Goal: Find specific page/section: Find specific page/section

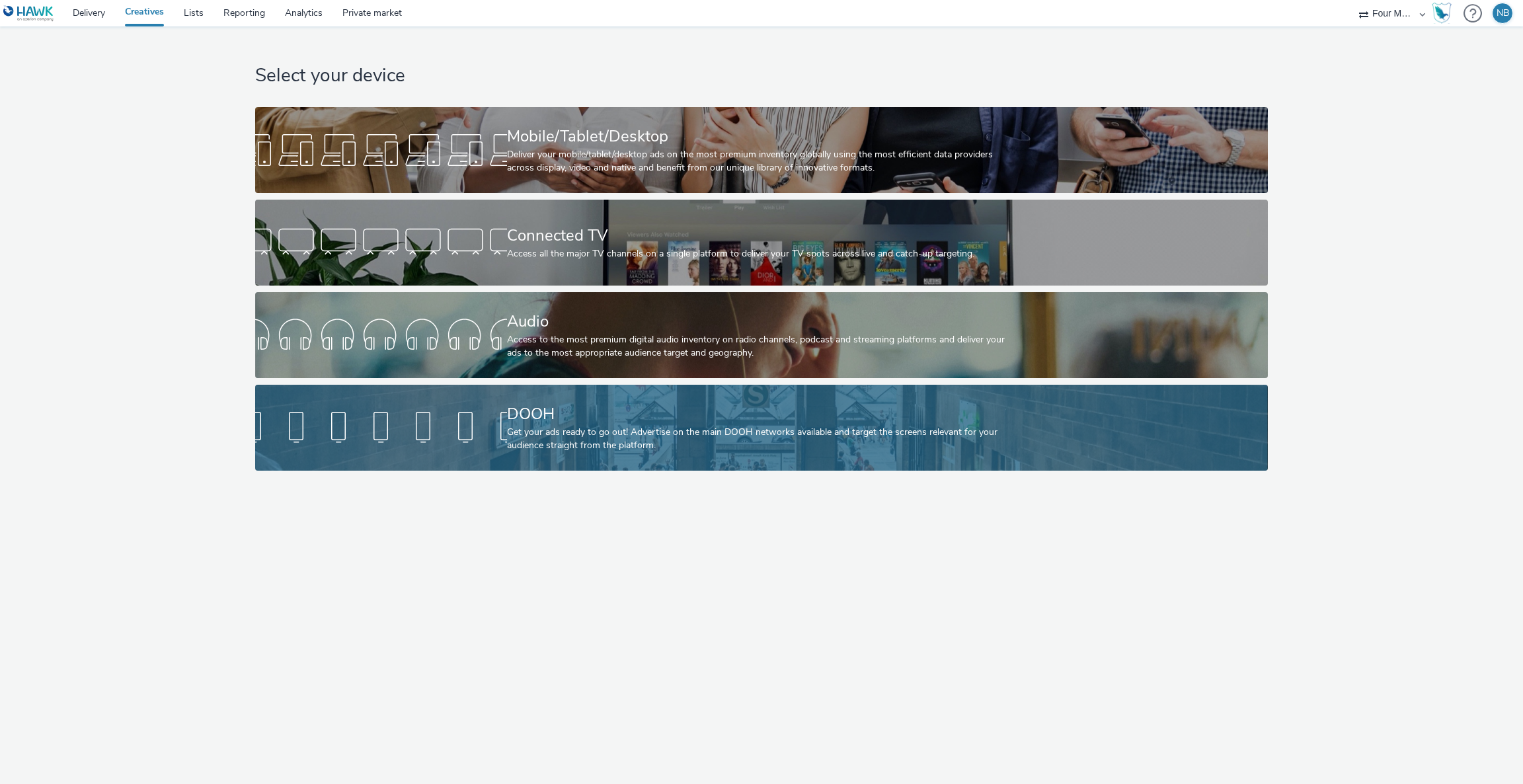
click at [504, 430] on div at bounding box center [381, 427] width 252 height 42
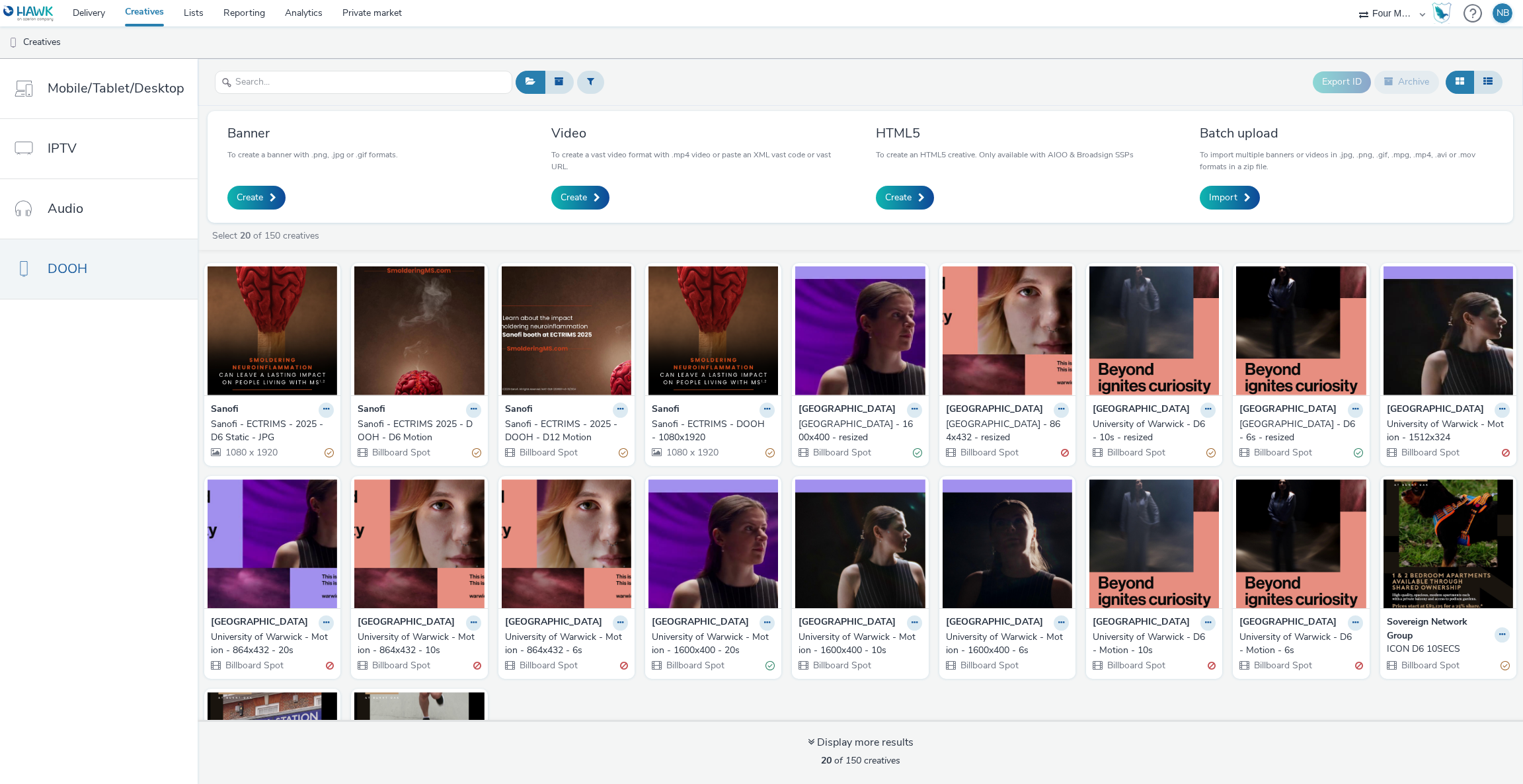
click at [697, 434] on div "Sanofi - ECTRIMS - DOOH - 1080x1920" at bounding box center [710, 431] width 117 height 27
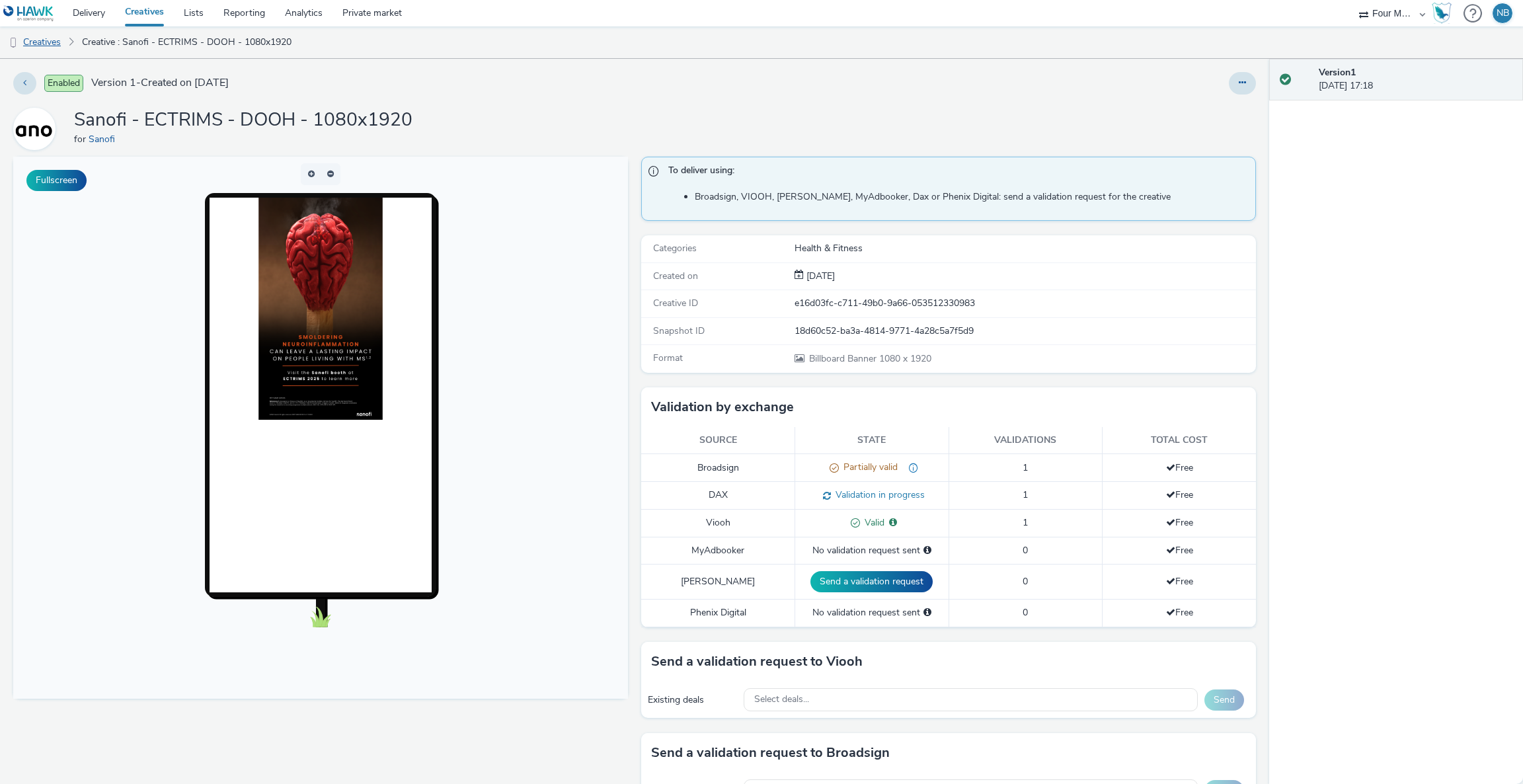
click at [41, 44] on link "Creatives" at bounding box center [33, 42] width 67 height 32
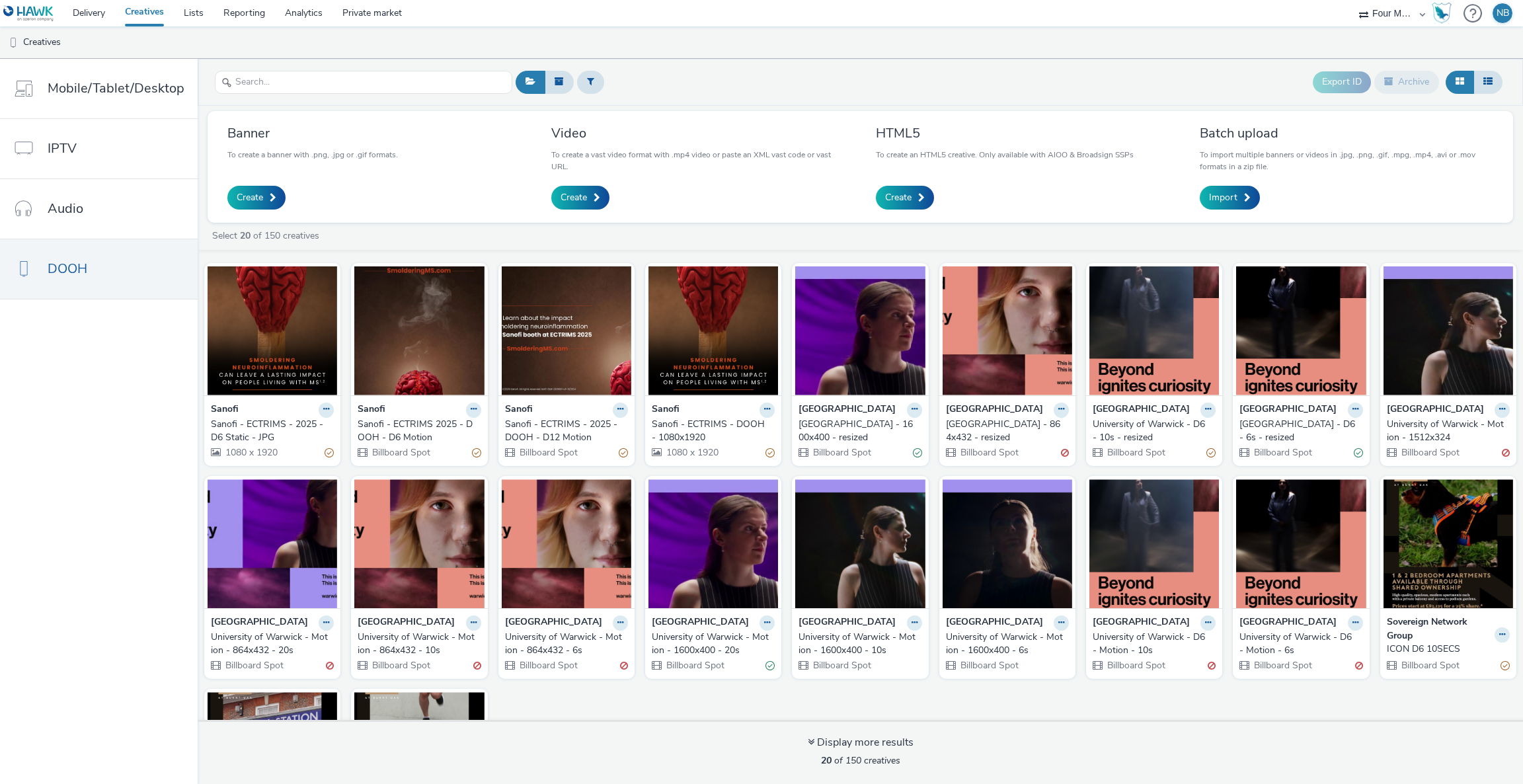
click at [401, 423] on div "Sanofi - ECTRIMS 2025 - DOOH - D6 Motion" at bounding box center [416, 431] width 117 height 27
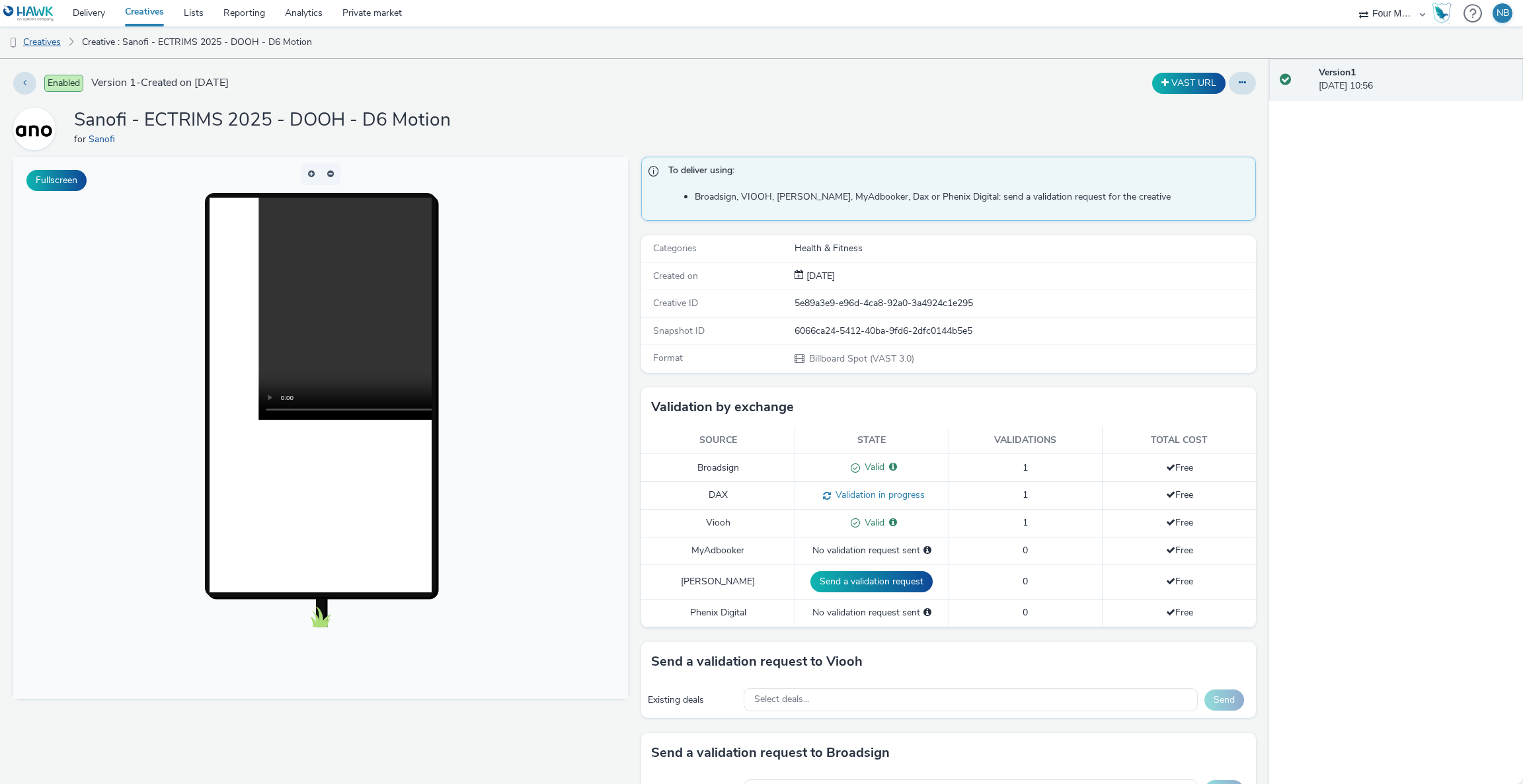
click at [43, 45] on link "Creatives" at bounding box center [33, 42] width 67 height 32
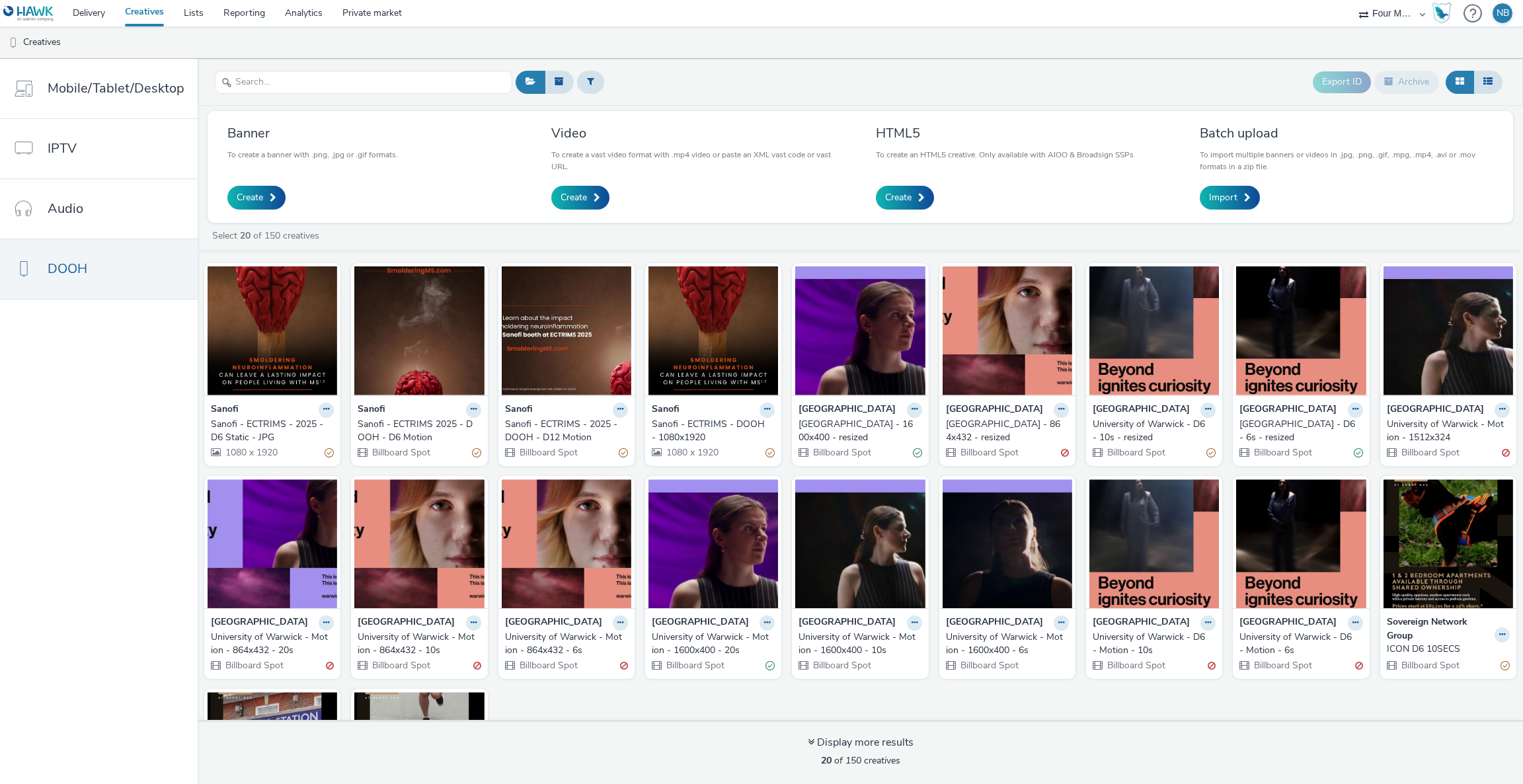
click at [913, 70] on div "Export ID Archive" at bounding box center [1009, 82] width 993 height 33
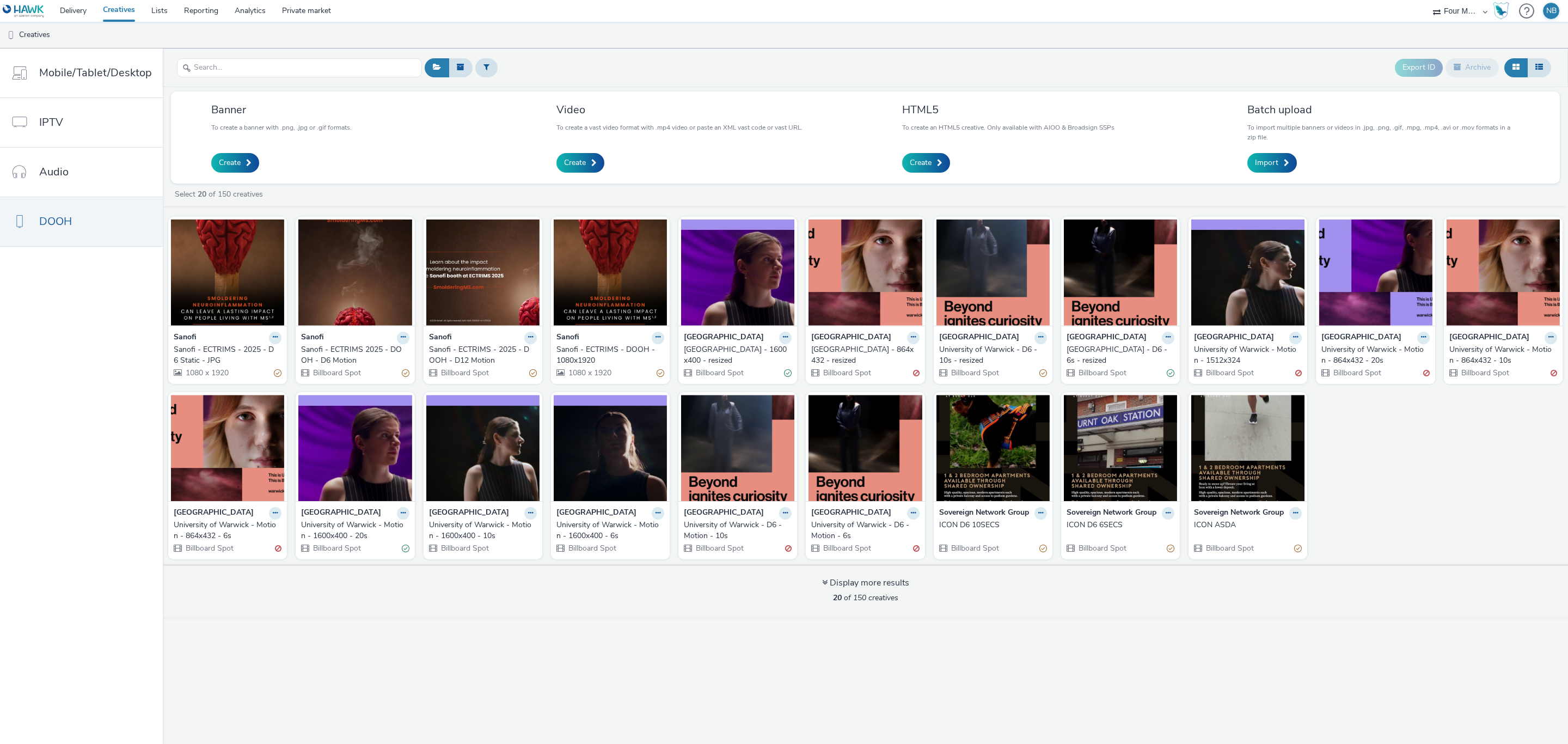
click at [121, 13] on link "Creatives" at bounding box center [119, 11] width 49 height 22
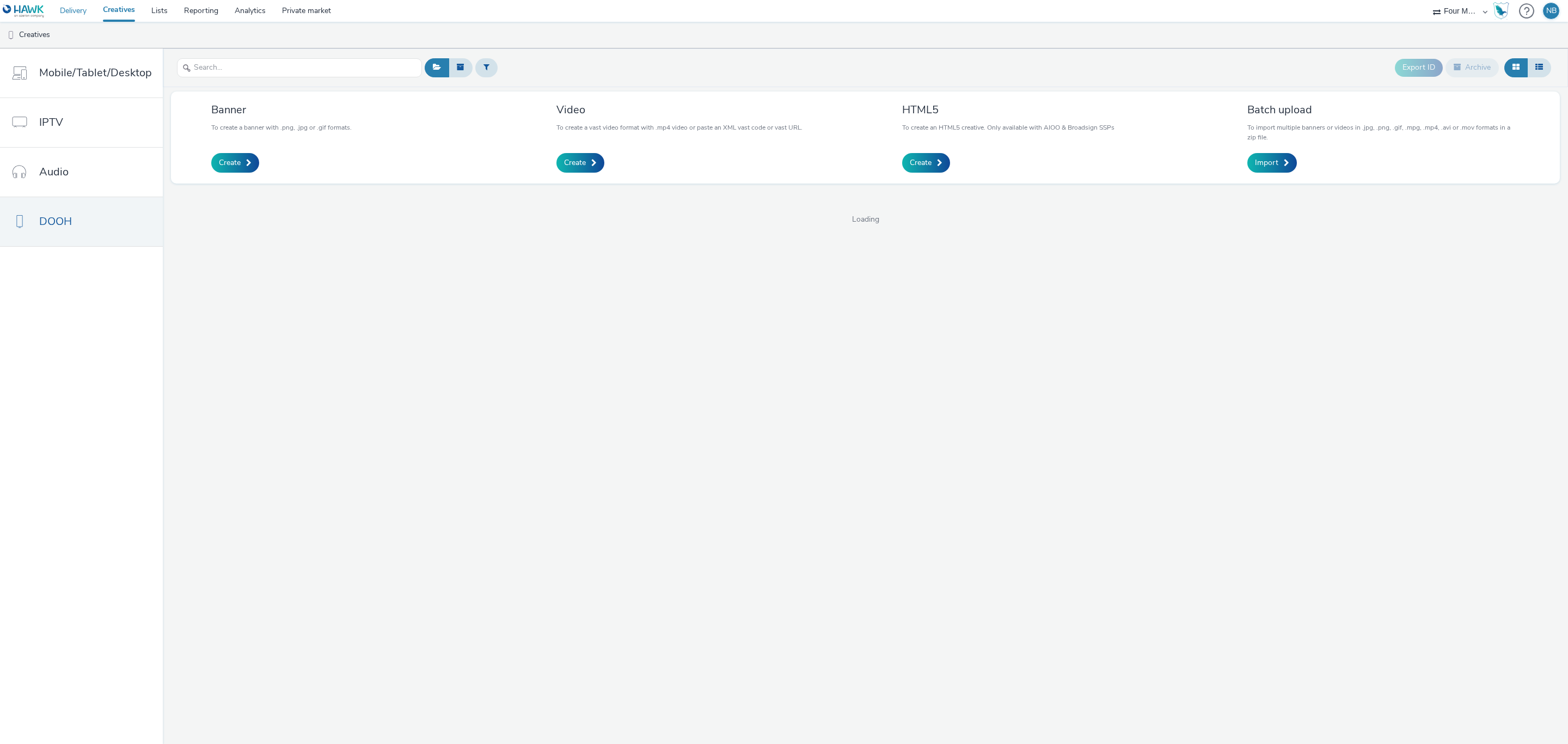
click at [87, 13] on link "Delivery" at bounding box center [73, 11] width 43 height 22
